Goal: Task Accomplishment & Management: Manage account settings

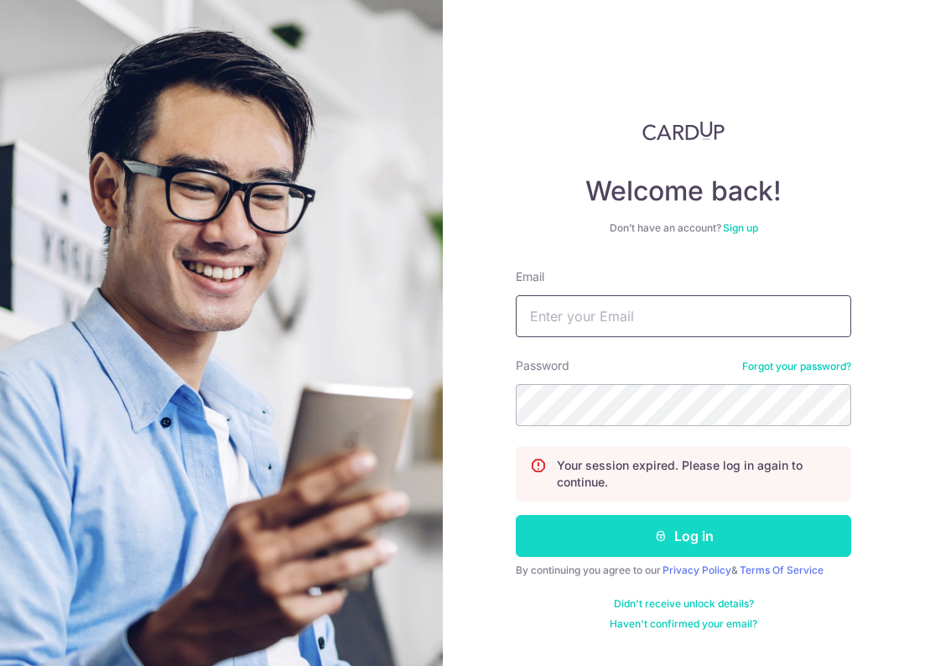
type input "[EMAIL_ADDRESS][DOMAIN_NAME]"
click at [736, 529] on button "Log in" at bounding box center [683, 536] width 335 height 42
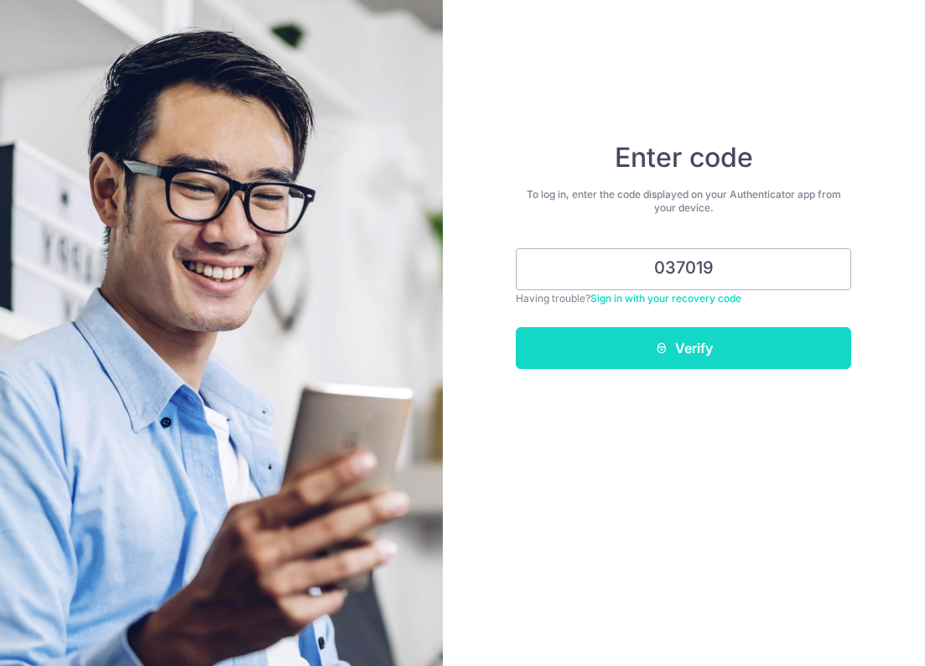
type input "037019"
click at [658, 345] on icon "submit" at bounding box center [661, 347] width 13 height 13
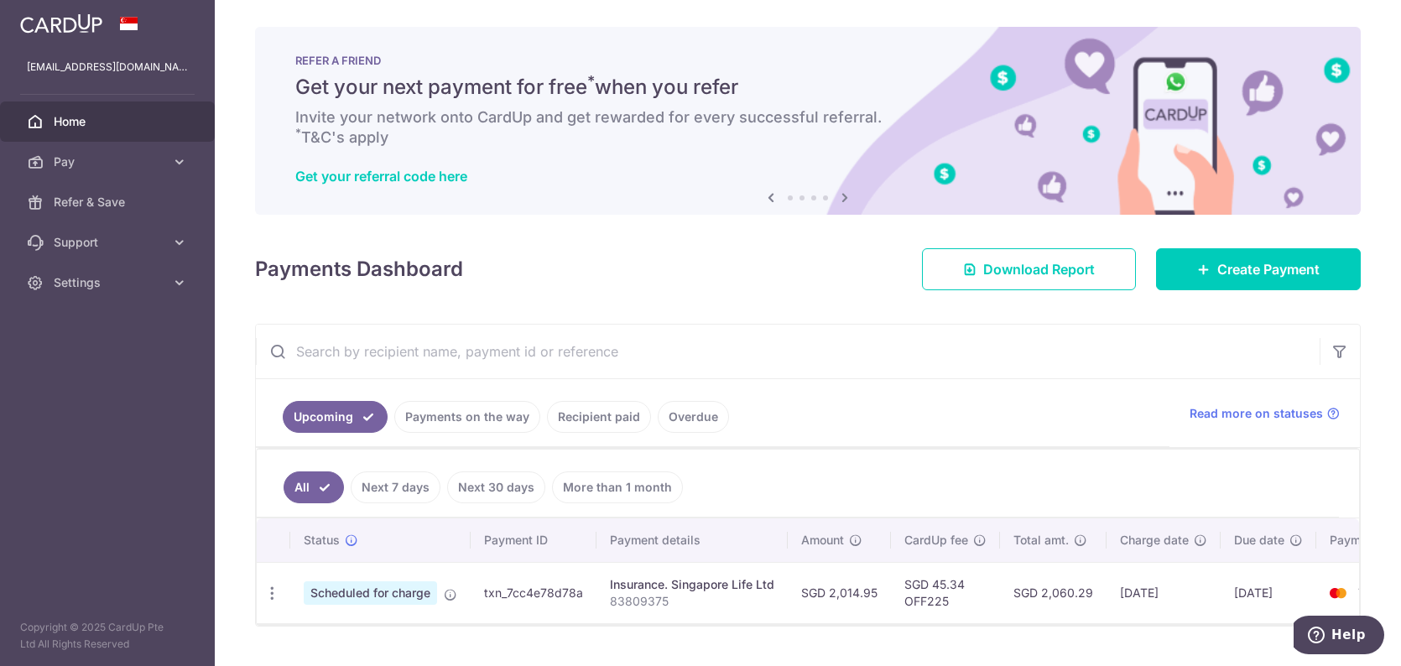
scroll to position [48, 0]
